Goal: Task Accomplishment & Management: Manage account settings

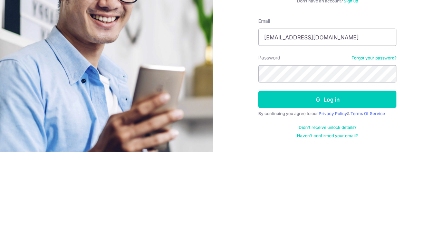
click at [366, 129] on input "[EMAIL_ADDRESS][DOMAIN_NAME]" at bounding box center [327, 129] width 138 height 17
type input "c"
type input "[EMAIL_ADDRESS][DOMAIN_NAME]"
click at [359, 193] on button "Log in" at bounding box center [327, 192] width 138 height 17
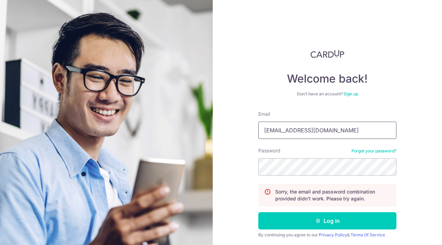
click at [369, 133] on input "[EMAIL_ADDRESS][DOMAIN_NAME]" at bounding box center [327, 129] width 138 height 17
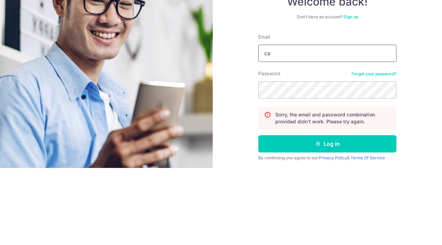
type input "c"
type input "[EMAIL_ADDRESS][DOMAIN_NAME]"
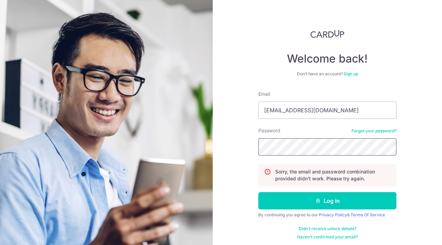
scroll to position [22, 0]
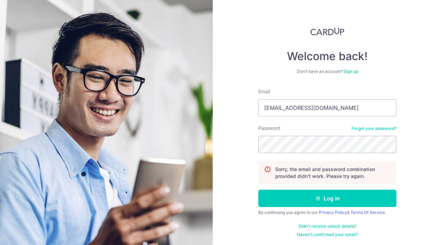
click at [375, 130] on link "Forgot your password?" at bounding box center [373, 129] width 45 height 6
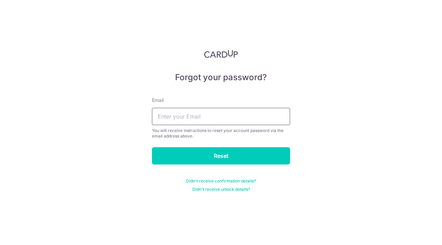
click at [261, 114] on input "text" at bounding box center [221, 116] width 138 height 17
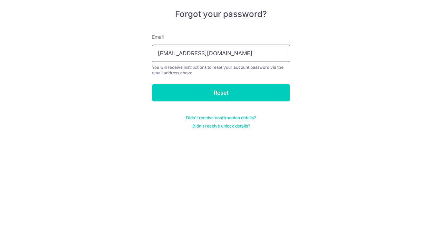
type input "partyeventgifts@gmail.com"
click at [268, 158] on input "Reset" at bounding box center [221, 155] width 138 height 17
